Goal: Task Accomplishment & Management: Complete application form

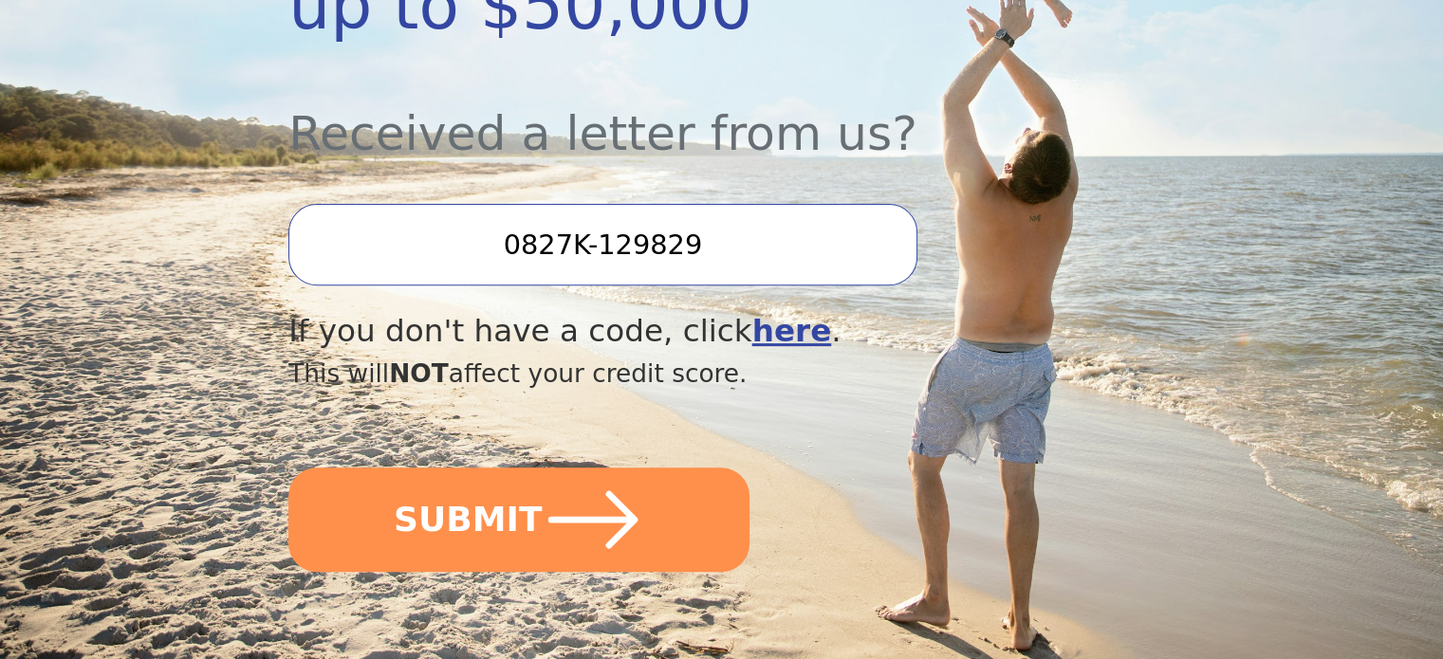
scroll to position [668, 0]
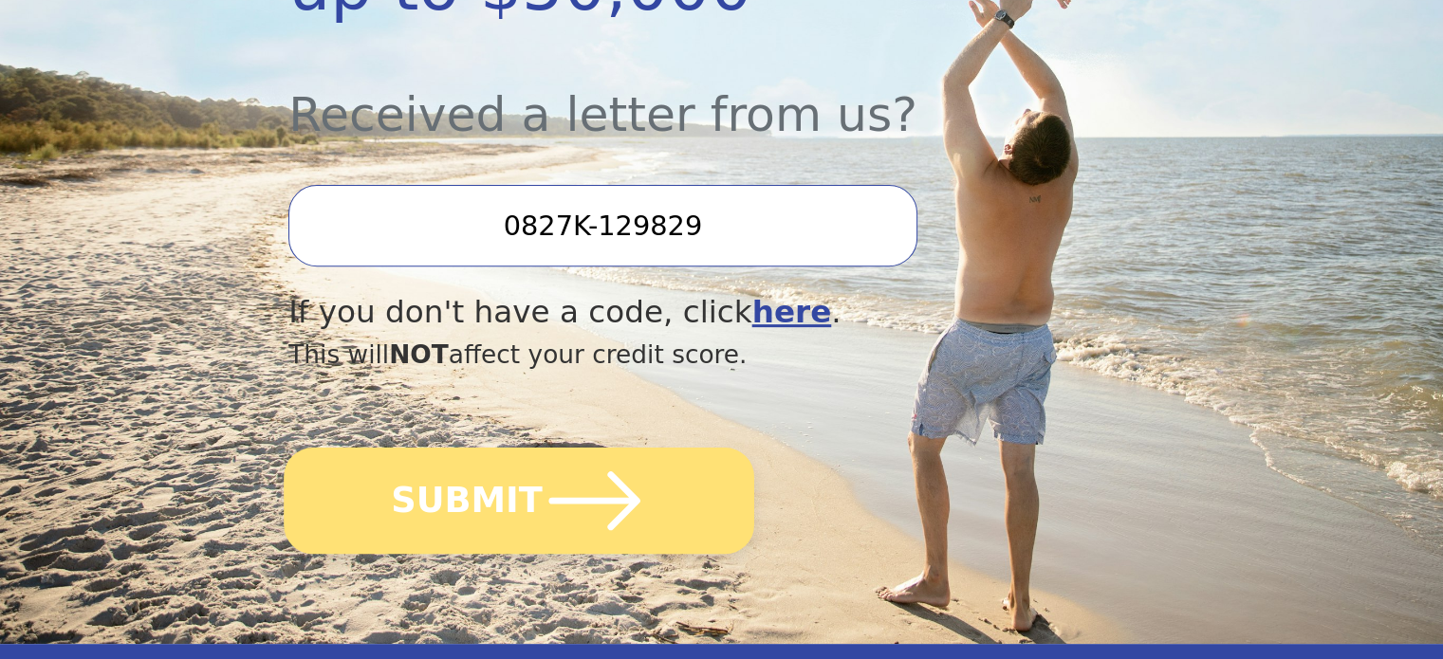
click at [497, 448] on button "SUBMIT" at bounding box center [519, 501] width 471 height 106
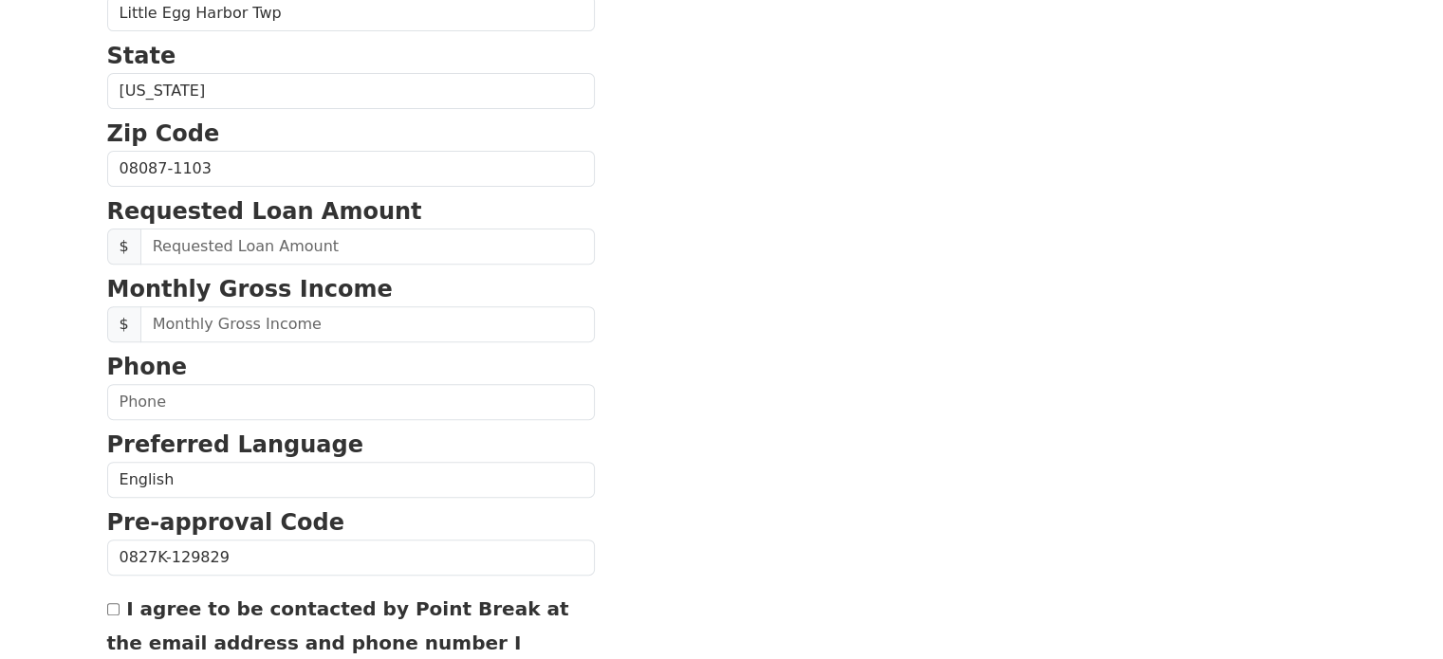
scroll to position [675, 0]
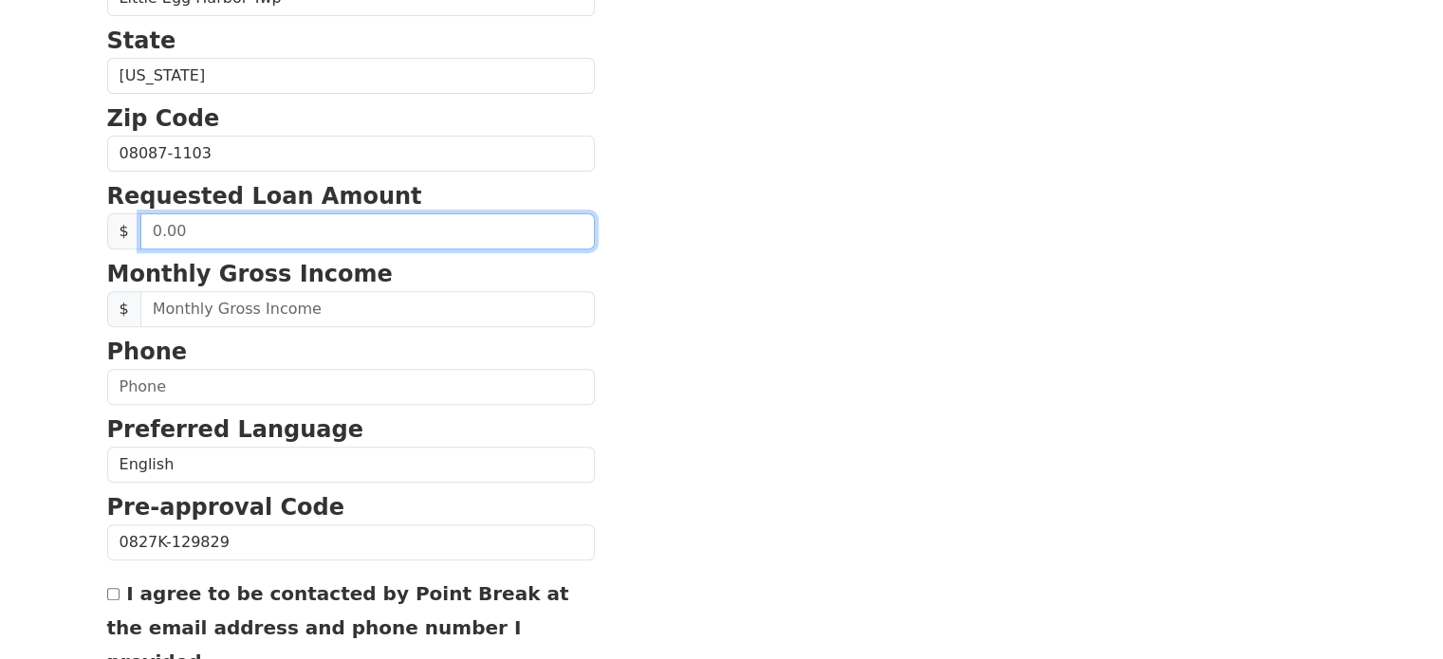
click at [186, 232] on input "text" at bounding box center [367, 231] width 454 height 36
type input "25,000.00"
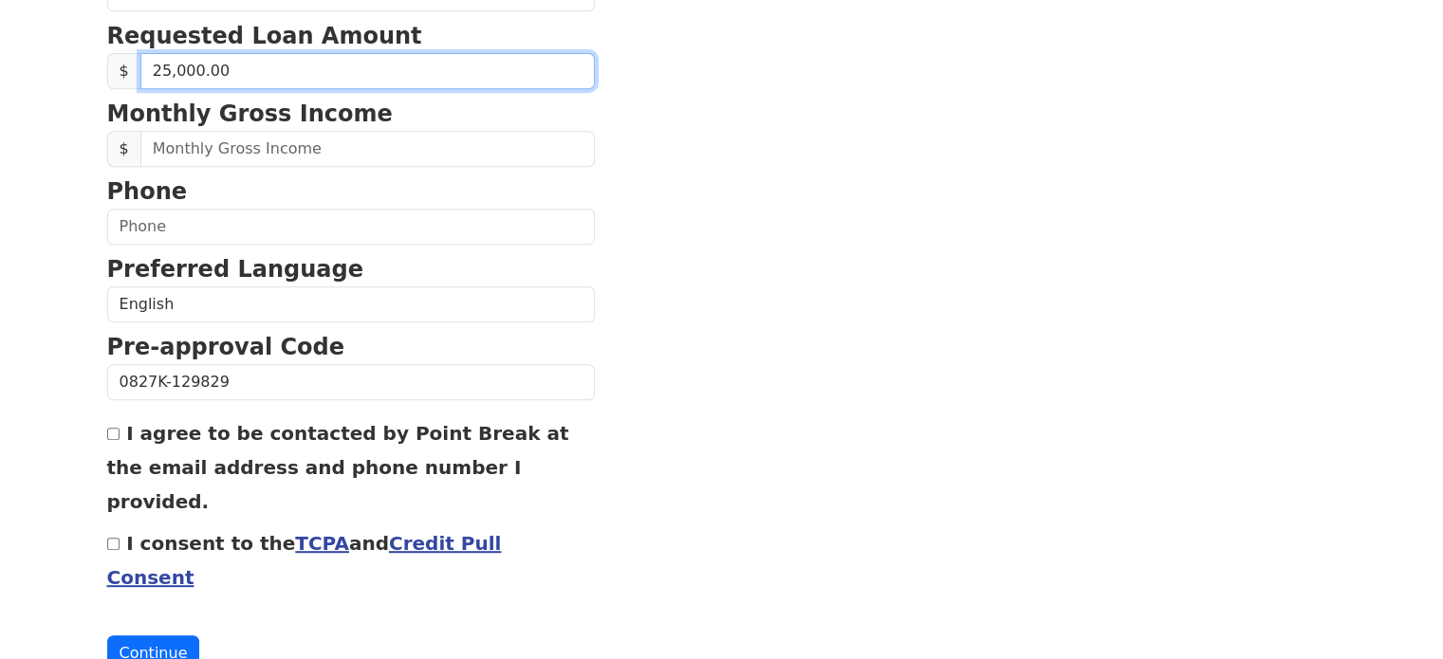
scroll to position [844, 0]
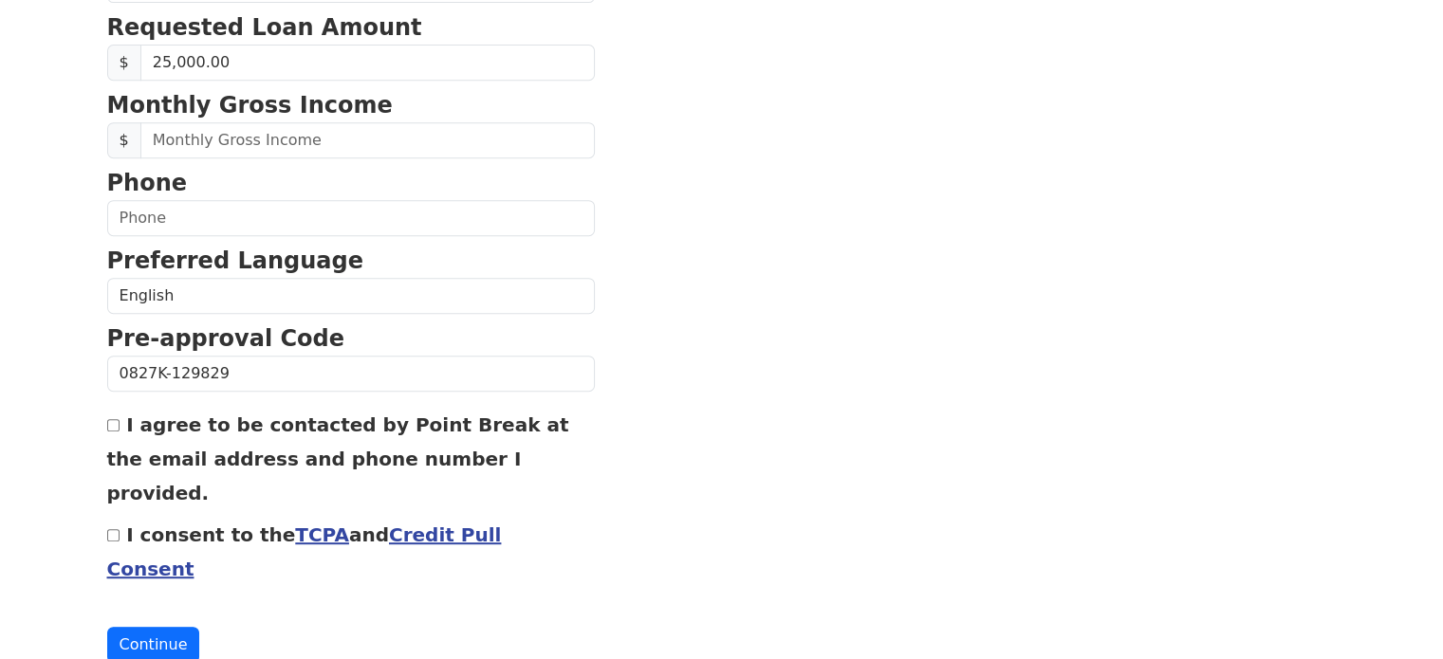
click at [114, 529] on input "I consent to the TCPA and Credit Pull Consent" at bounding box center [113, 535] width 12 height 12
checkbox input "true"
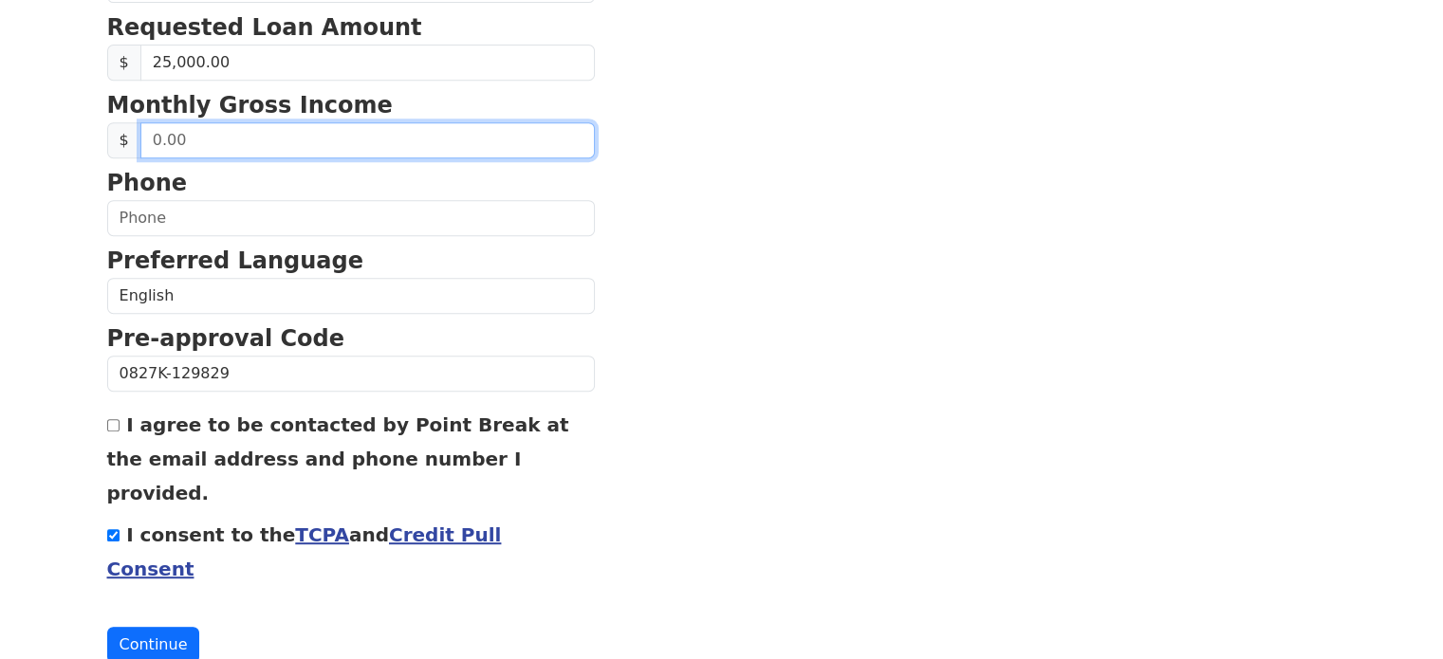
click at [176, 134] on input "text" at bounding box center [367, 140] width 454 height 36
click at [141, 135] on input "0.00" at bounding box center [367, 140] width 454 height 36
type input "11,000.00"
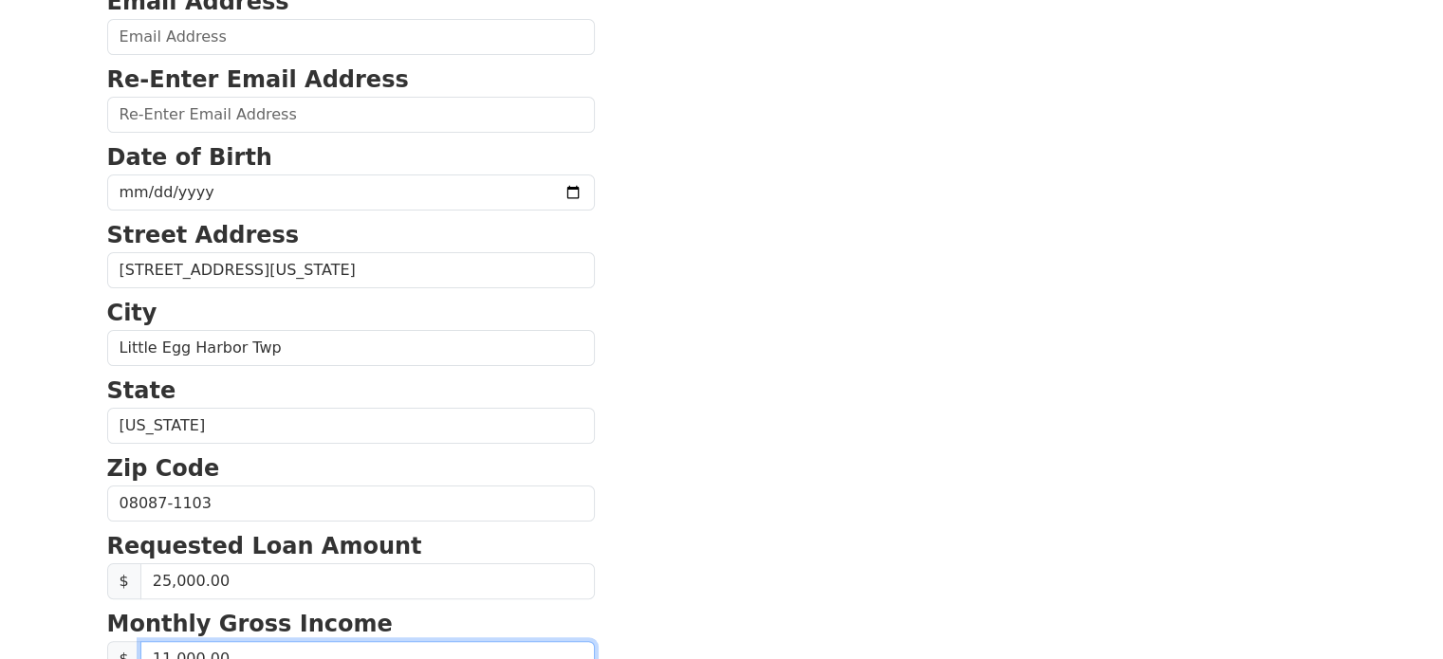
scroll to position [305, 0]
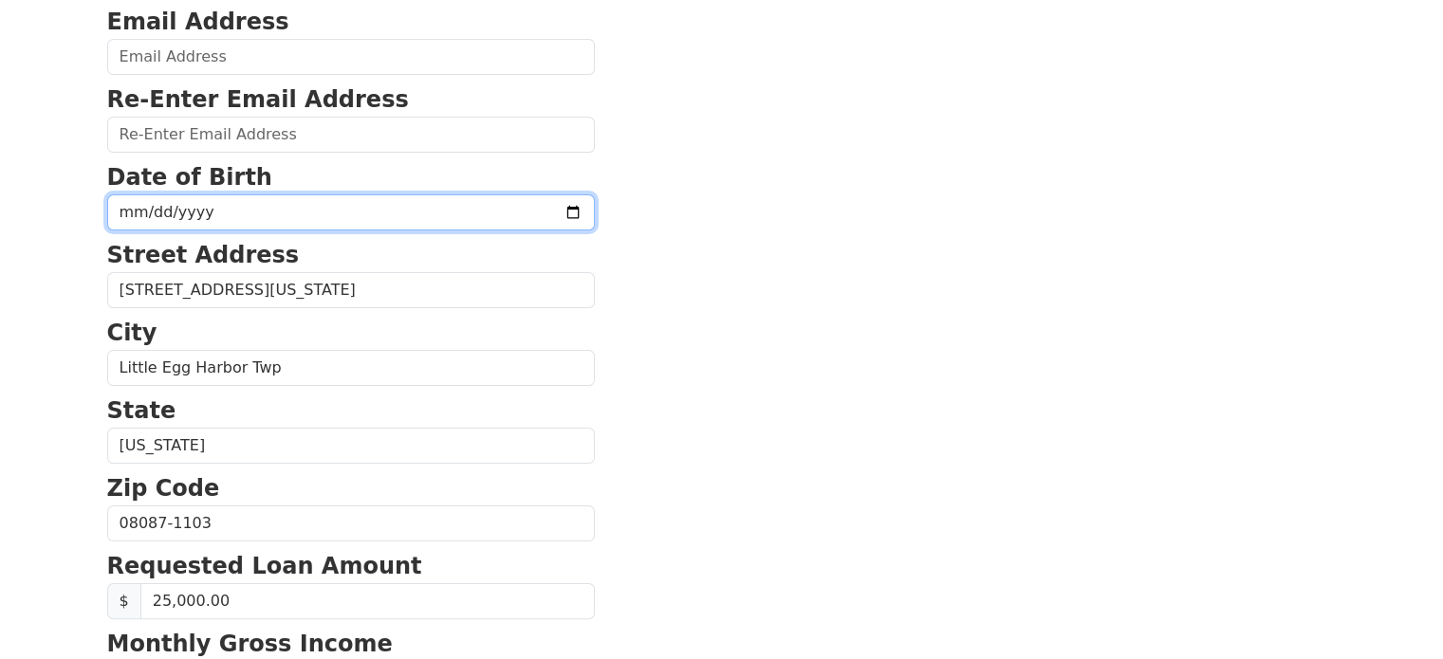
click at [522, 203] on input "date" at bounding box center [351, 212] width 488 height 36
click at [133, 205] on input "date" at bounding box center [351, 212] width 488 height 36
type input "1966-10-14"
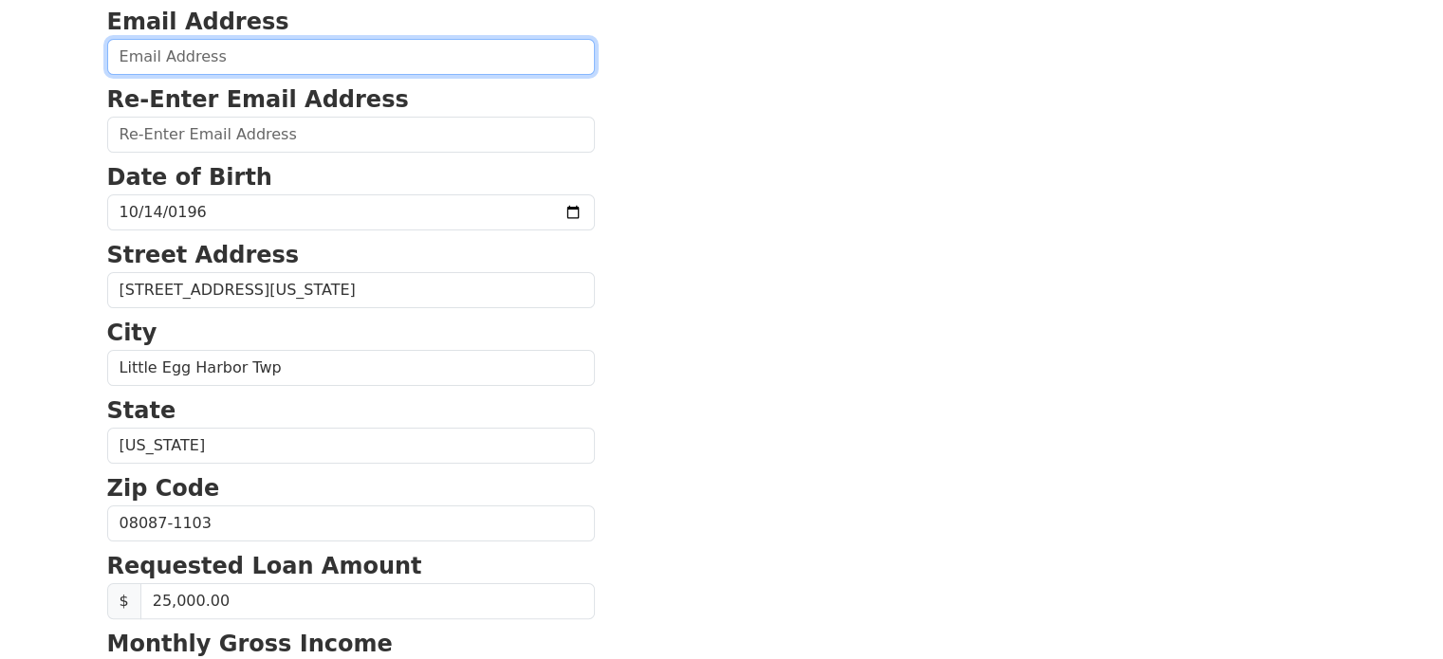
click at [156, 47] on input "email" at bounding box center [351, 57] width 488 height 36
type input "johnnymoffo@gmail.com"
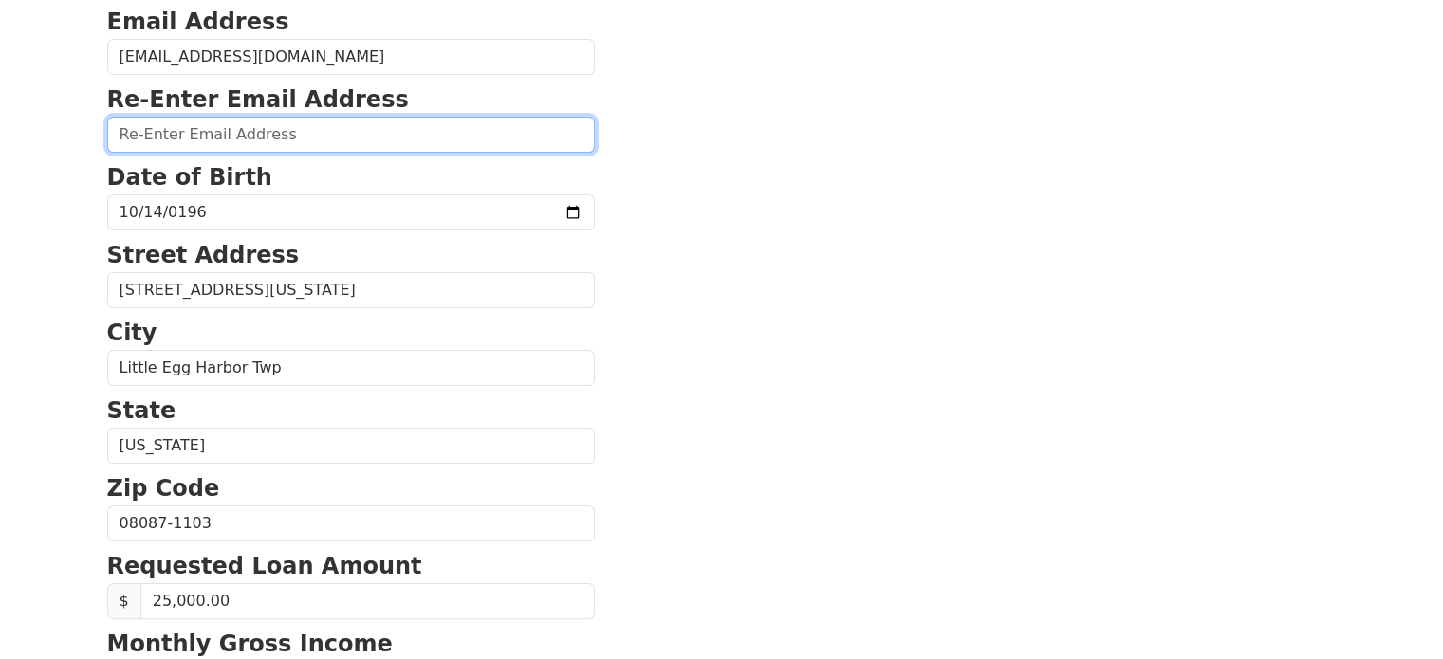
click at [196, 136] on input "email" at bounding box center [351, 135] width 488 height 36
type input "johnnymoffo@gmail.com"
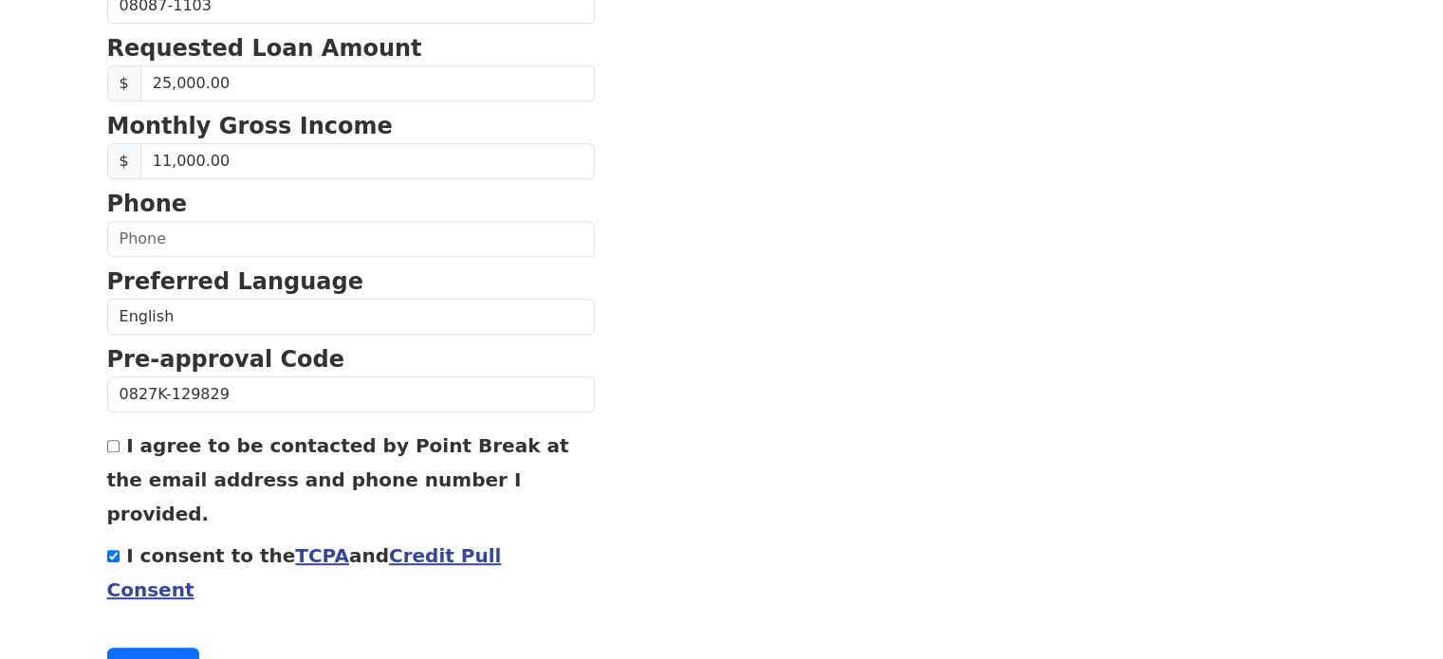
scroll to position [844, 0]
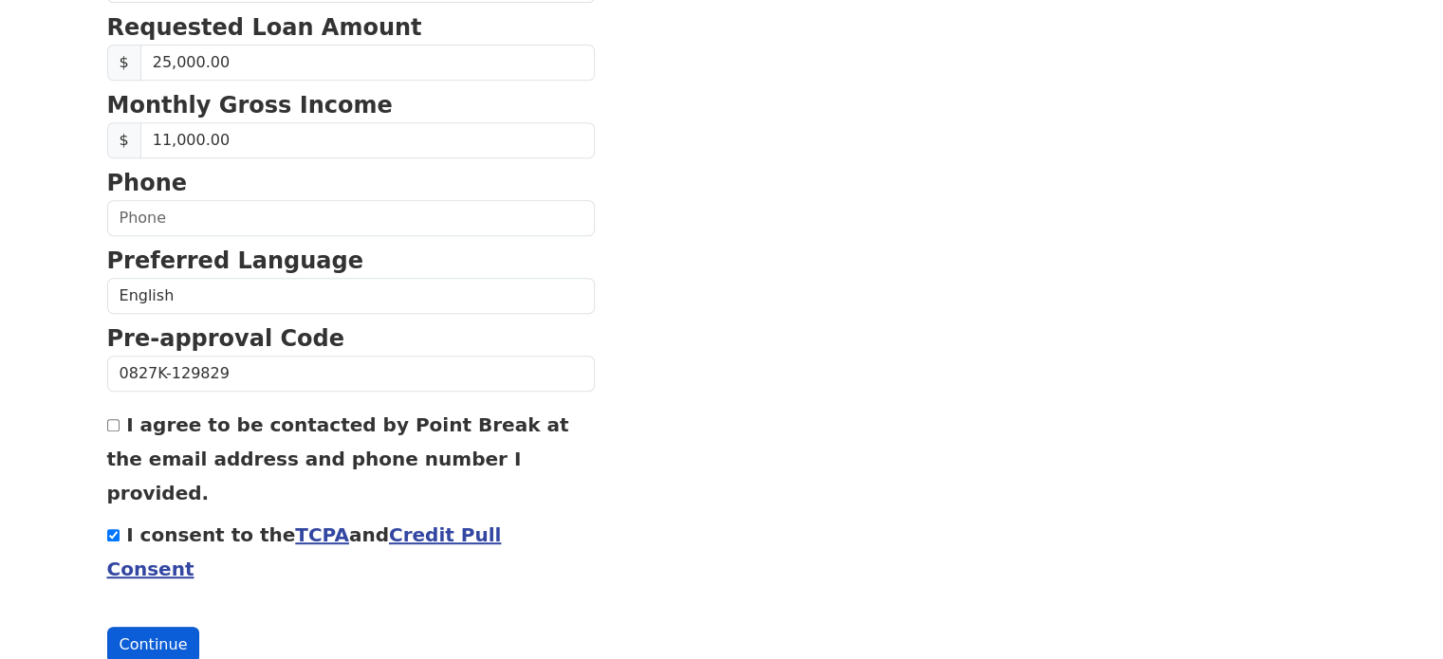
click at [159, 627] on button "Continue" at bounding box center [153, 645] width 93 height 36
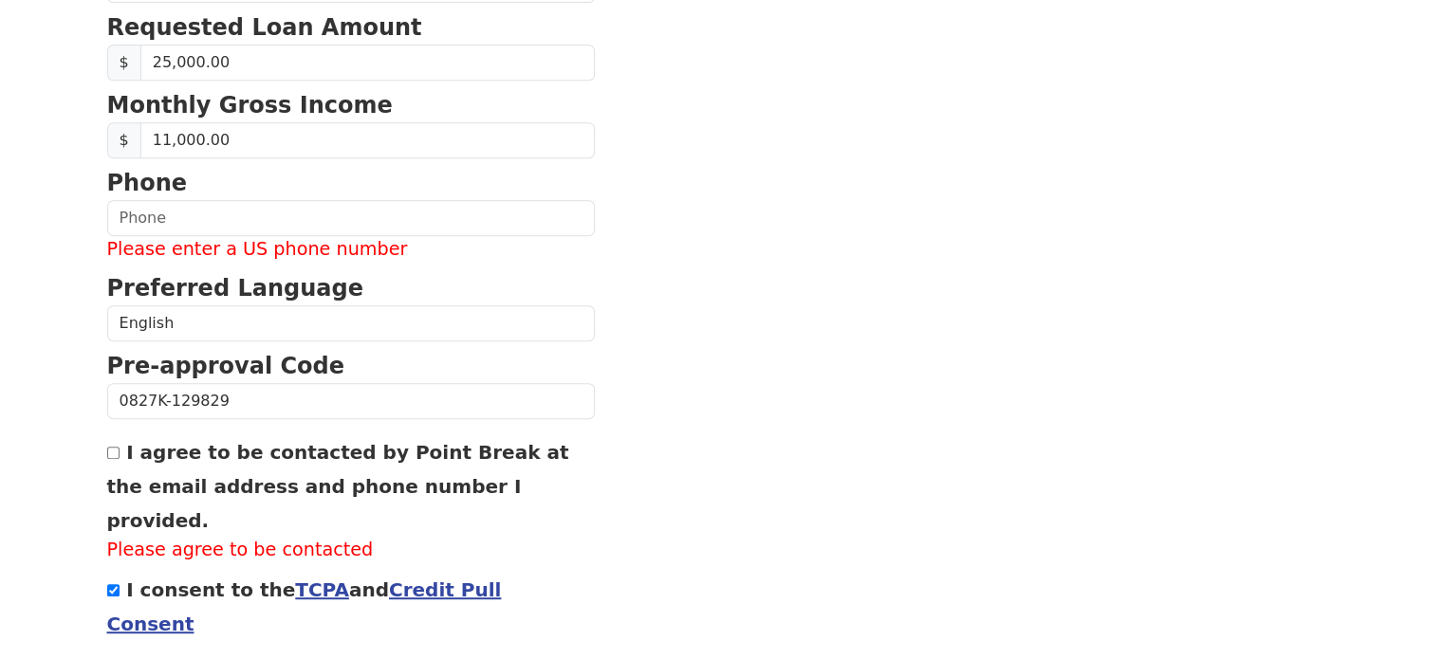
click at [159, 568] on form "First Name John Last Name Moffo Email Address johnnymoffo@gmail.com Re-Enter Em…" at bounding box center [351, 14] width 488 height 1408
click at [181, 537] on label "Please agree to be contacted" at bounding box center [351, 551] width 488 height 28
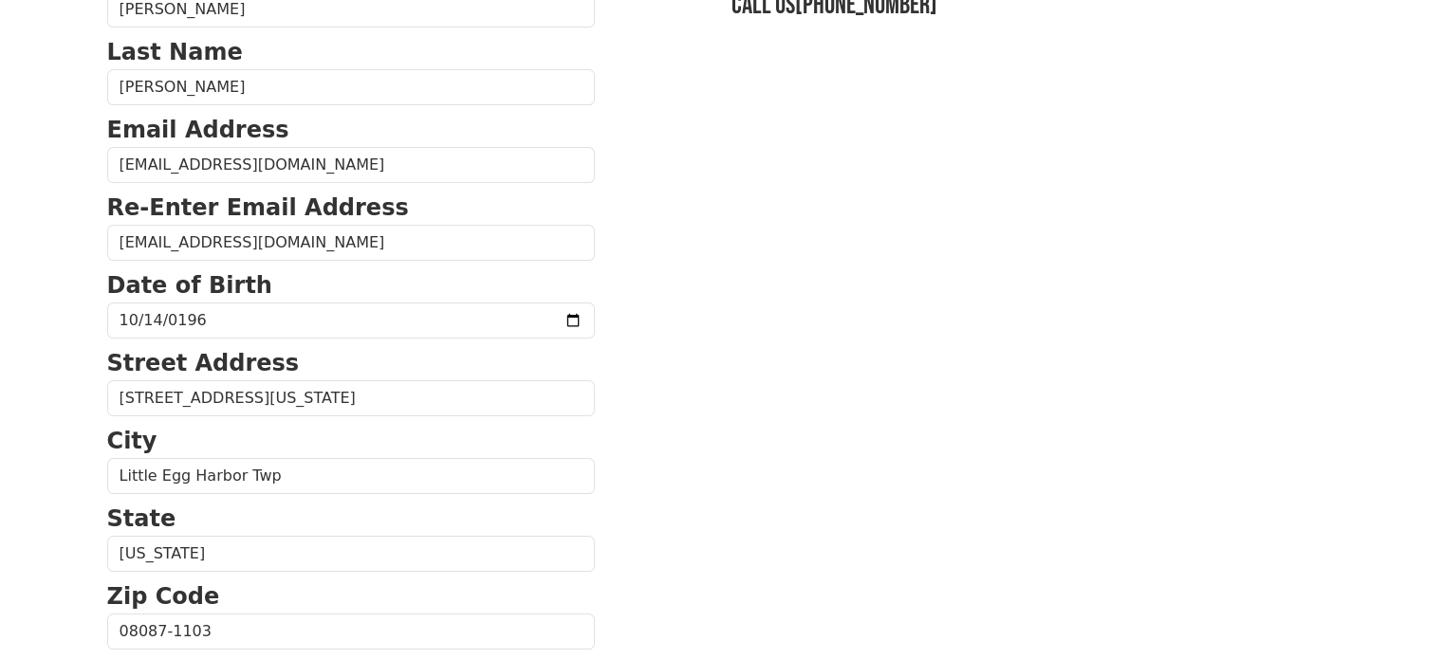
scroll to position [0, 0]
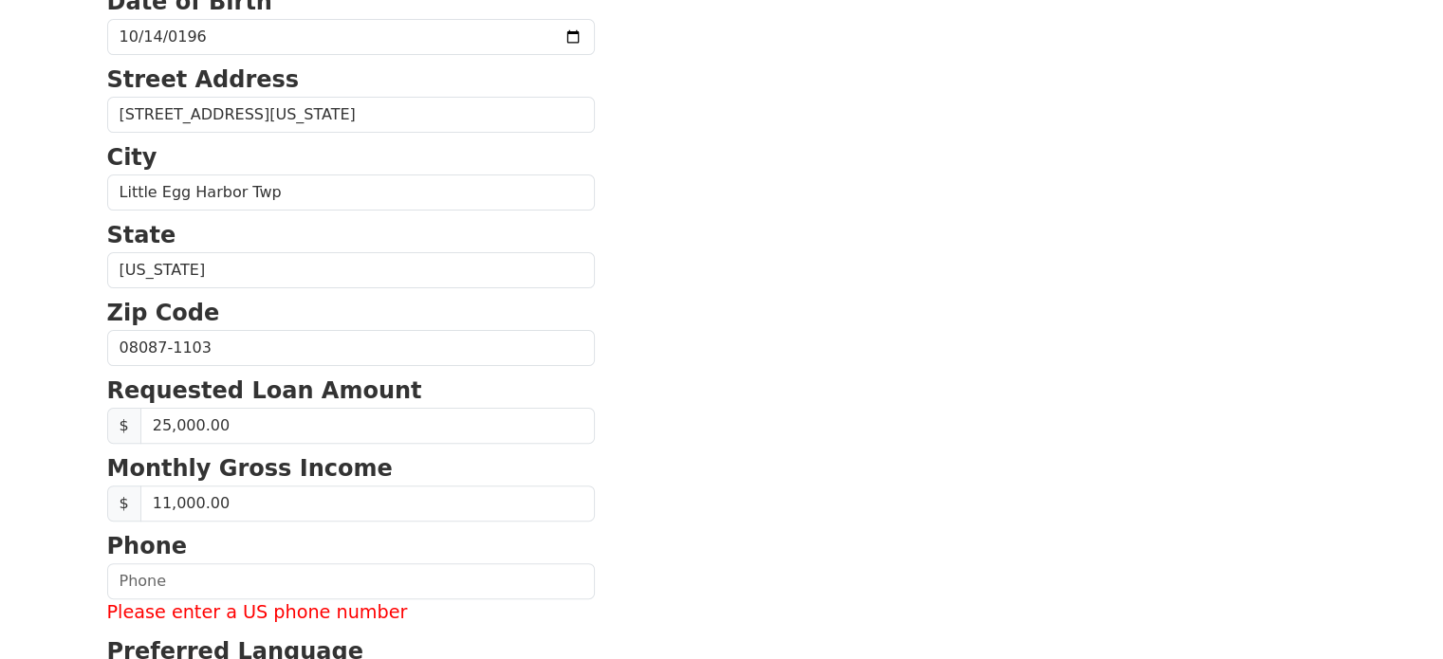
scroll to position [511, 0]
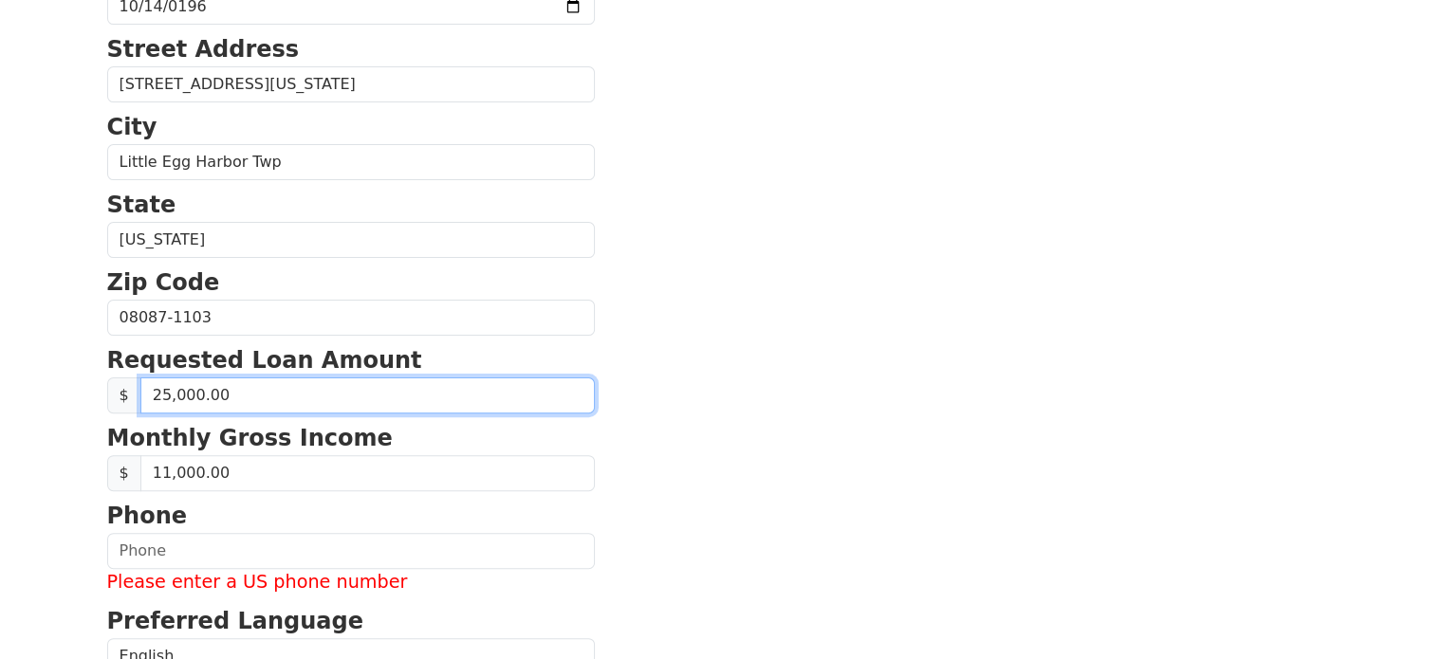
click at [222, 394] on input "25,000.00" at bounding box center [367, 396] width 454 height 36
type input "0.00"
click at [222, 394] on input "0.00" at bounding box center [367, 396] width 454 height 36
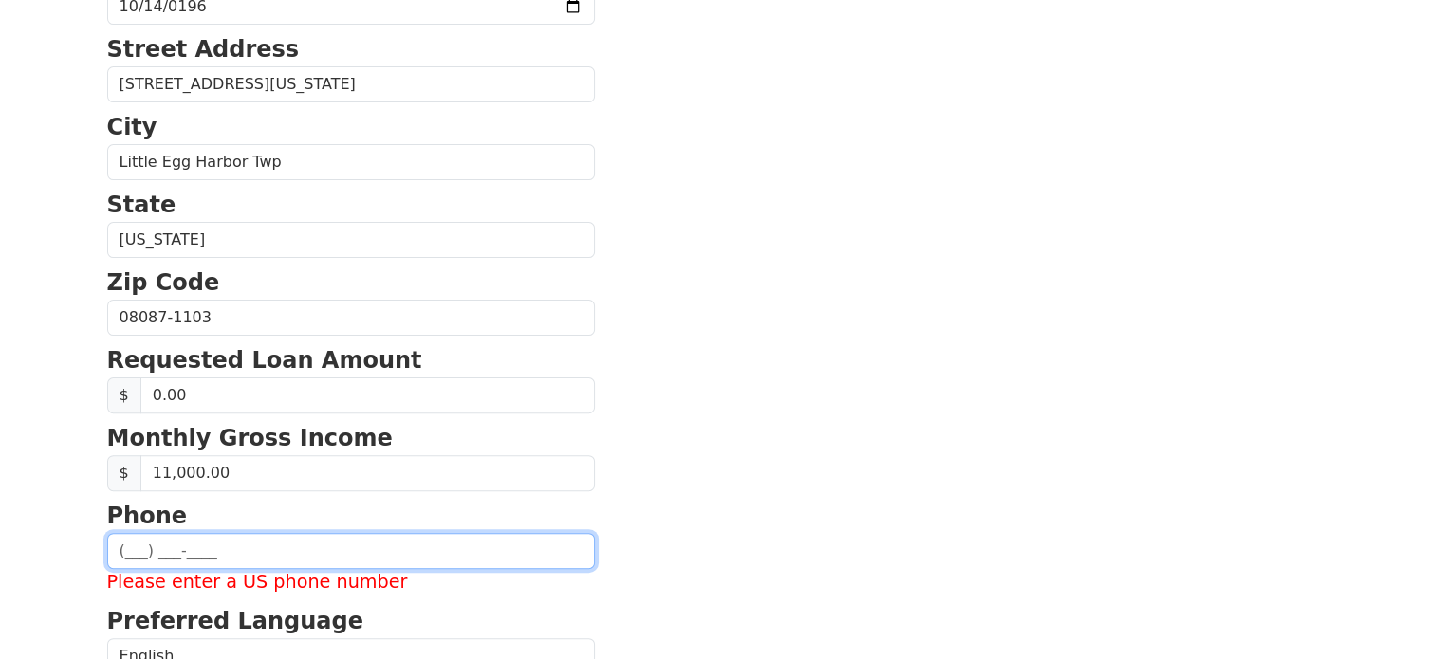
click at [131, 545] on input "text" at bounding box center [351, 551] width 488 height 36
type input "(856) 443-2422"
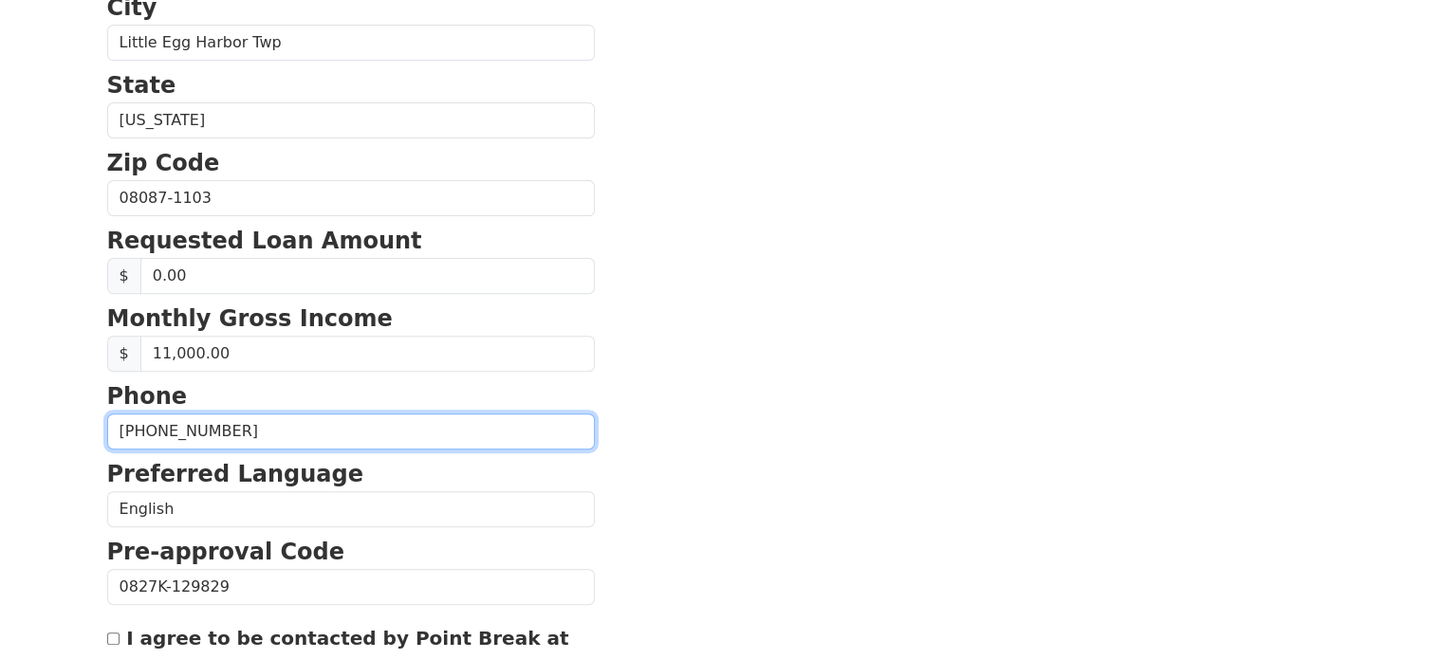
scroll to position [653, 0]
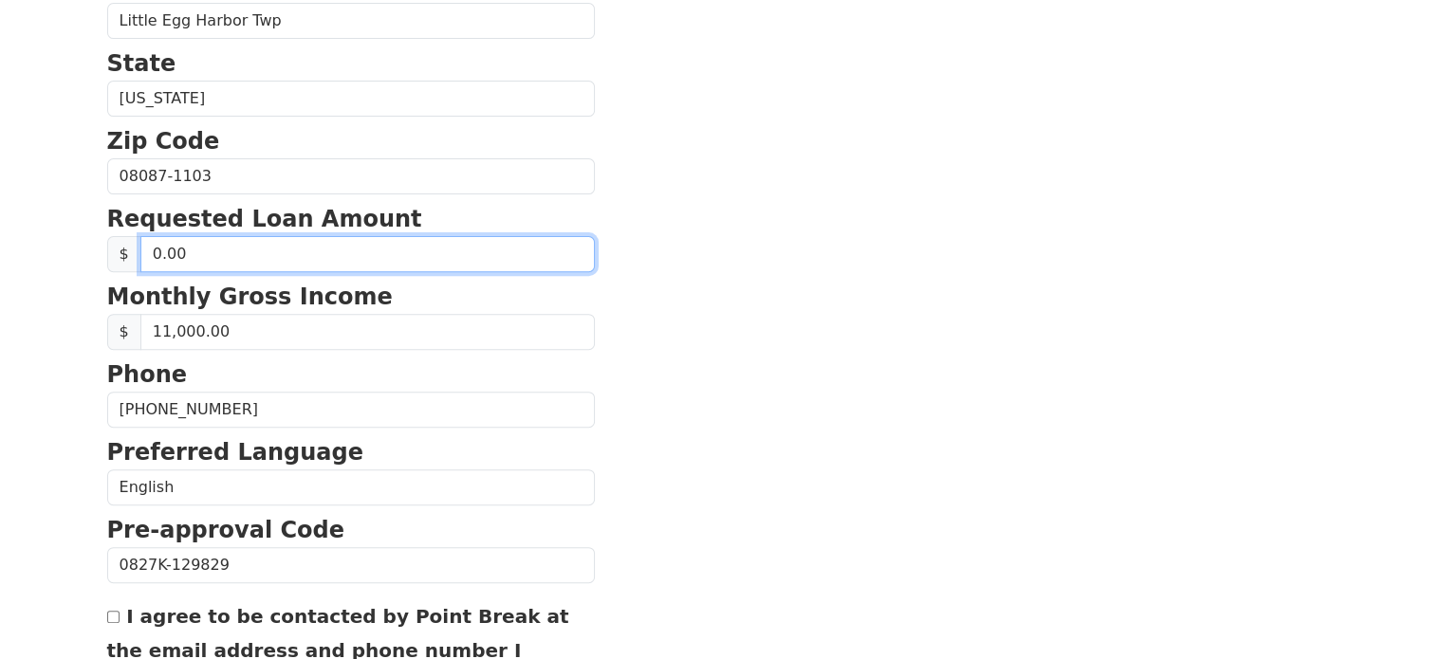
click at [182, 251] on input "0.00" at bounding box center [367, 254] width 454 height 36
click at [225, 255] on input "15,111.00" at bounding box center [367, 254] width 454 height 36
click at [213, 250] on input "1,500.00" at bounding box center [367, 254] width 454 height 36
type input "15,000.00"
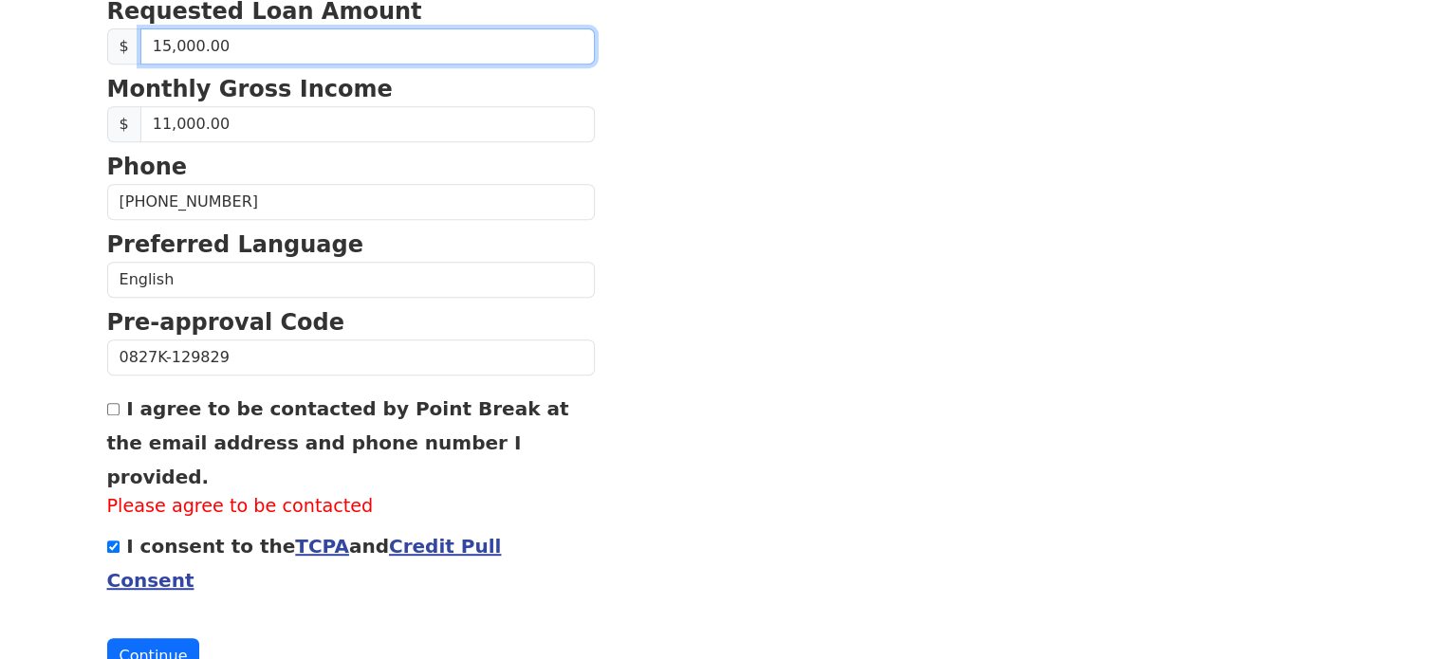
scroll to position [872, 0]
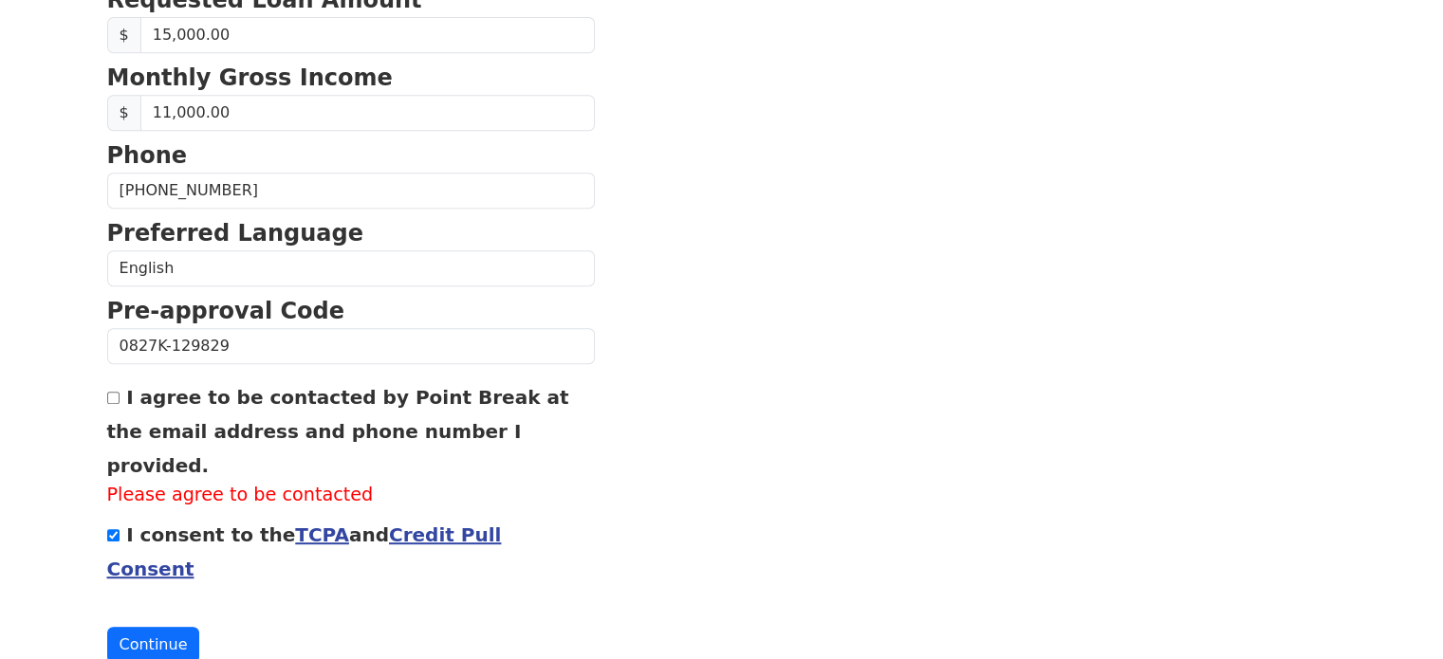
click at [115, 398] on input "I agree to be contacted by Point Break at the email address and phone number I …" at bounding box center [113, 398] width 12 height 12
checkbox input "true"
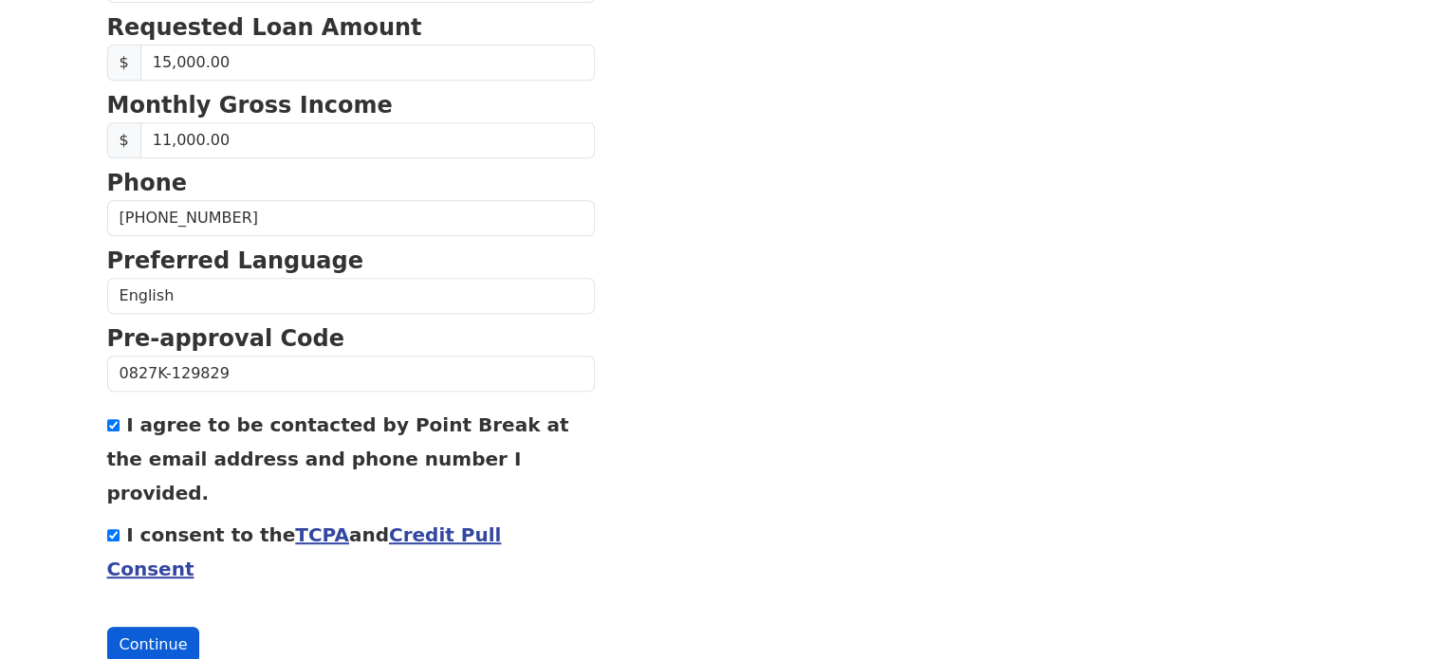
click at [142, 627] on button "Continue" at bounding box center [153, 645] width 93 height 36
